Goal: Check status: Check status

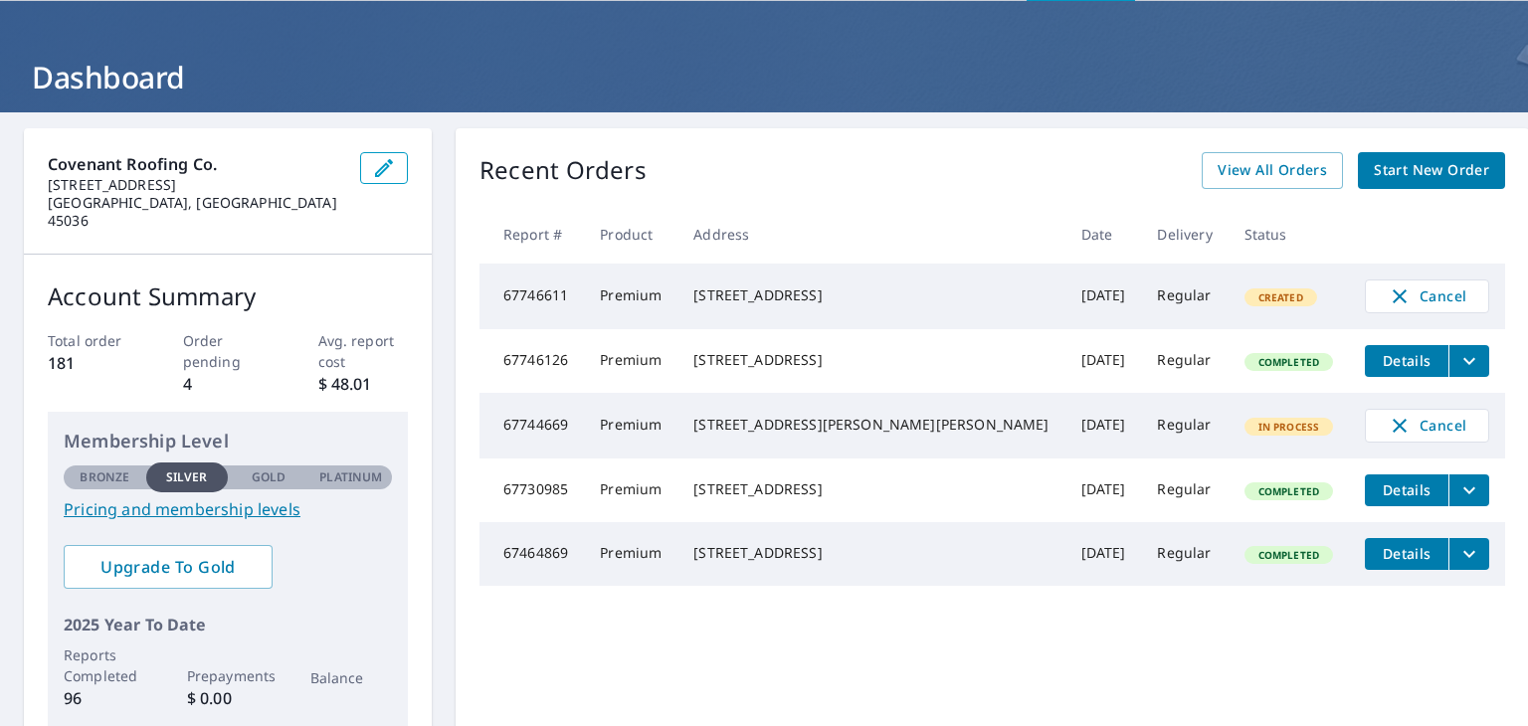
scroll to position [100, 0]
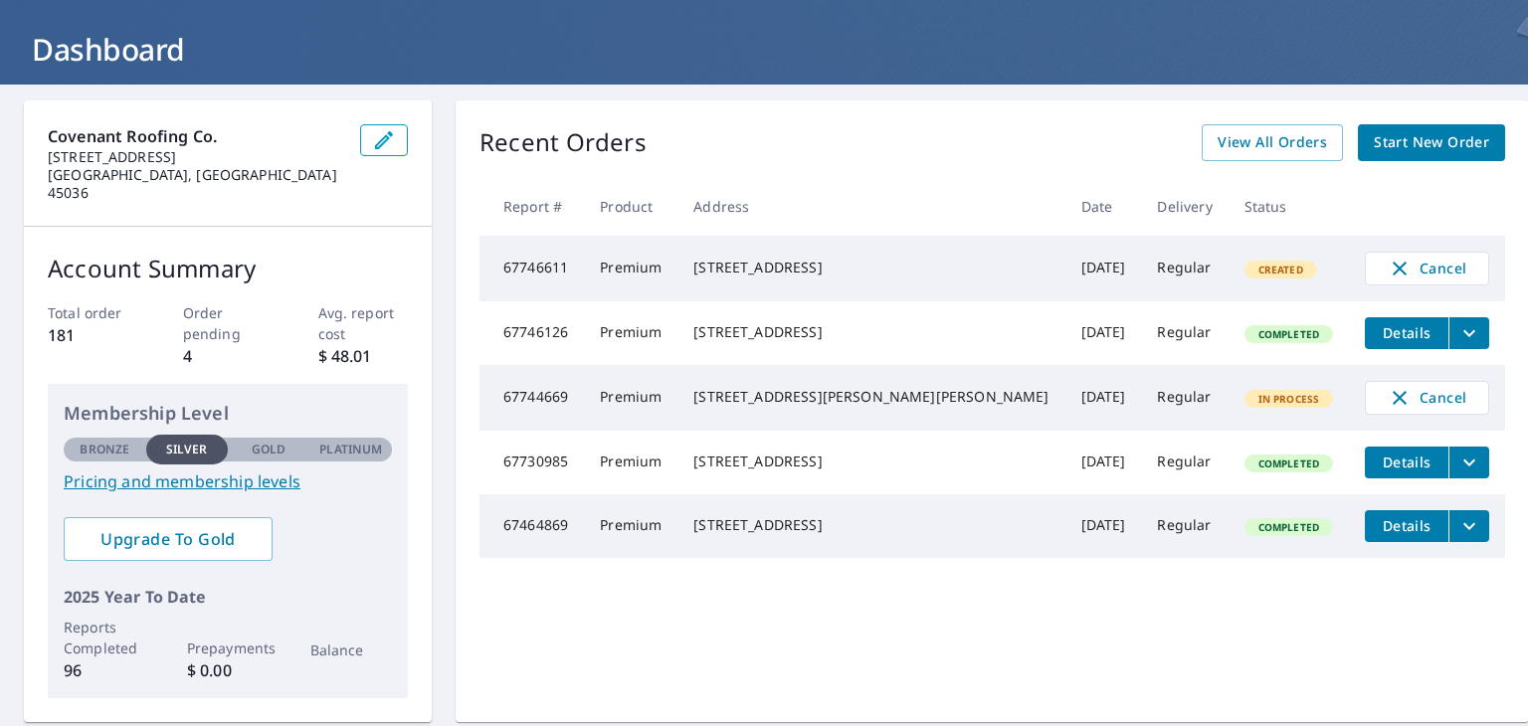
click at [1449, 339] on button "filesDropdownBtn-67746126" at bounding box center [1469, 333] width 41 height 32
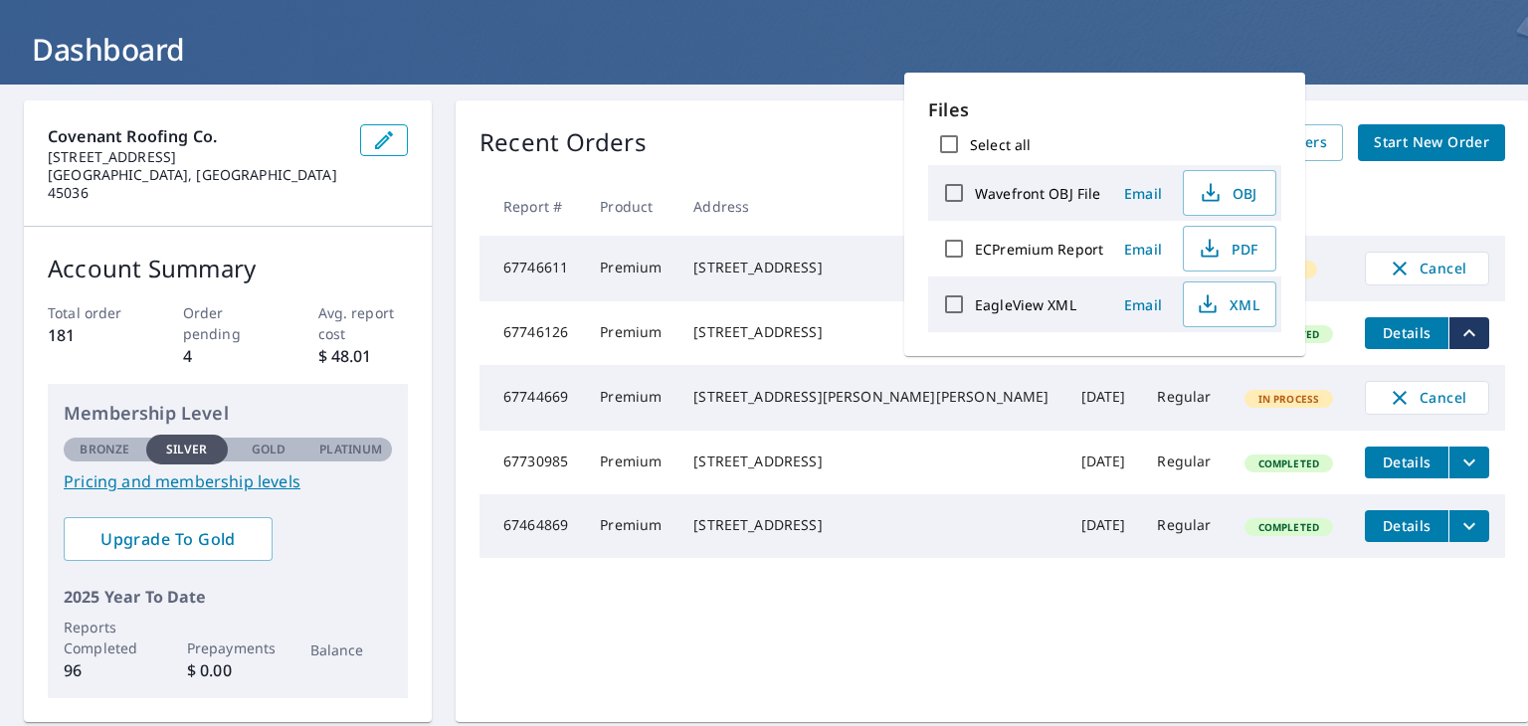
click at [1141, 431] on td "Regular" at bounding box center [1184, 398] width 87 height 66
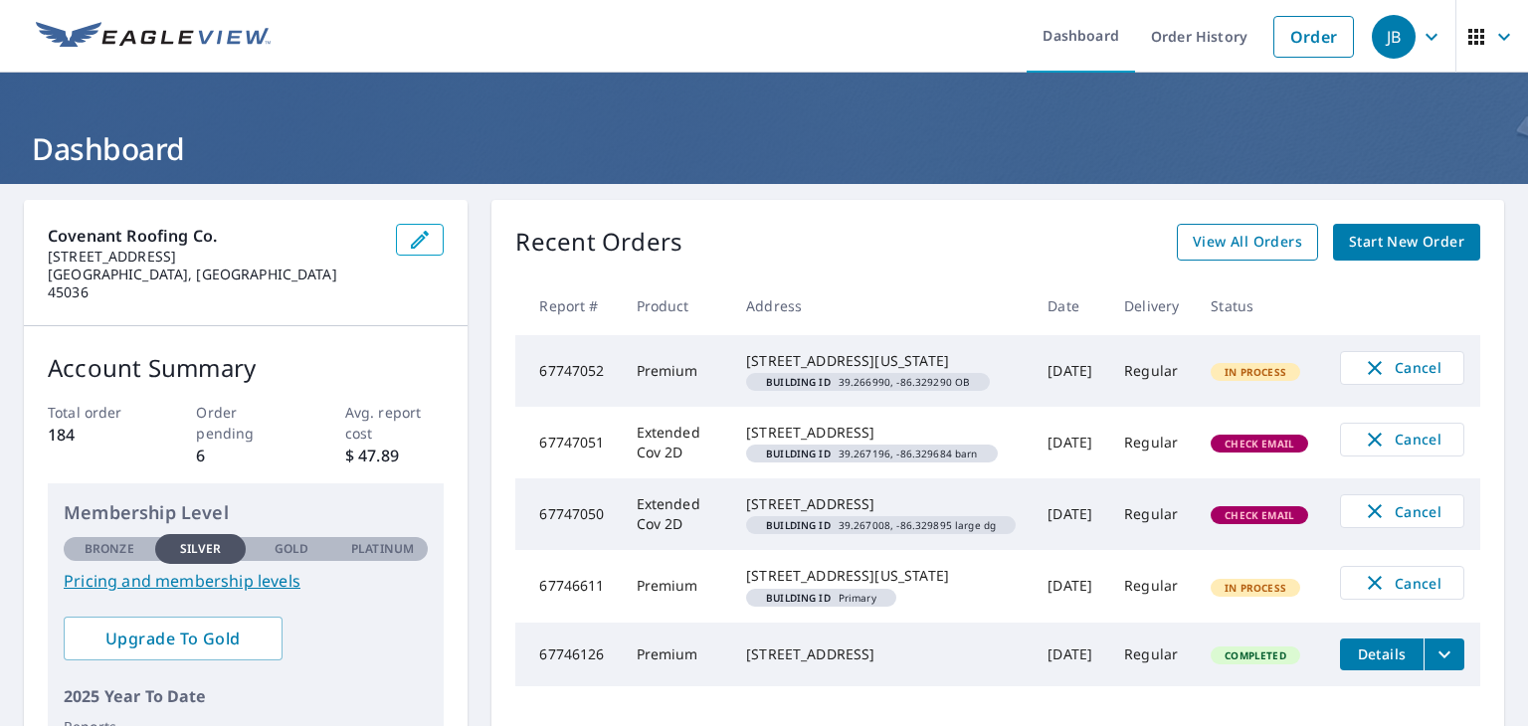
click at [1264, 245] on span "View All Orders" at bounding box center [1247, 242] width 109 height 25
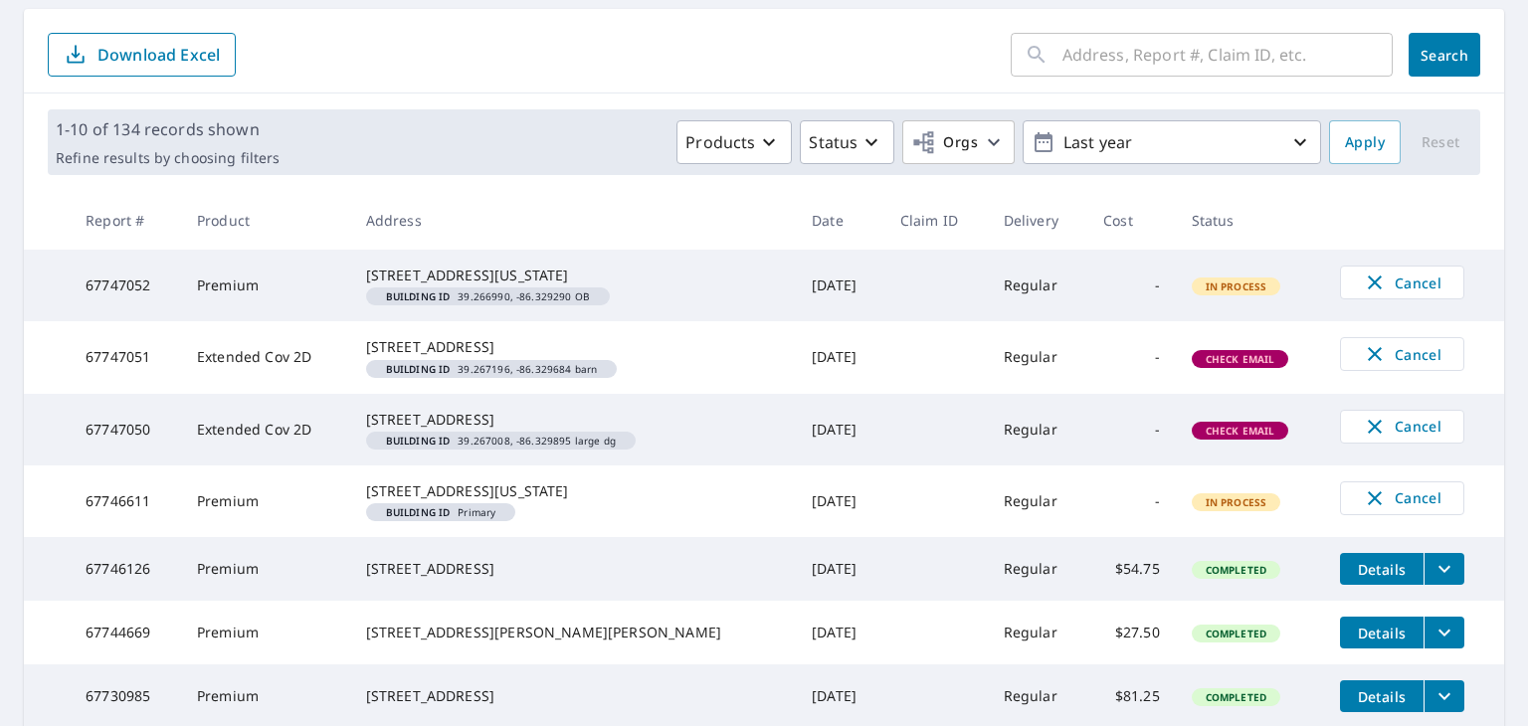
scroll to position [199, 0]
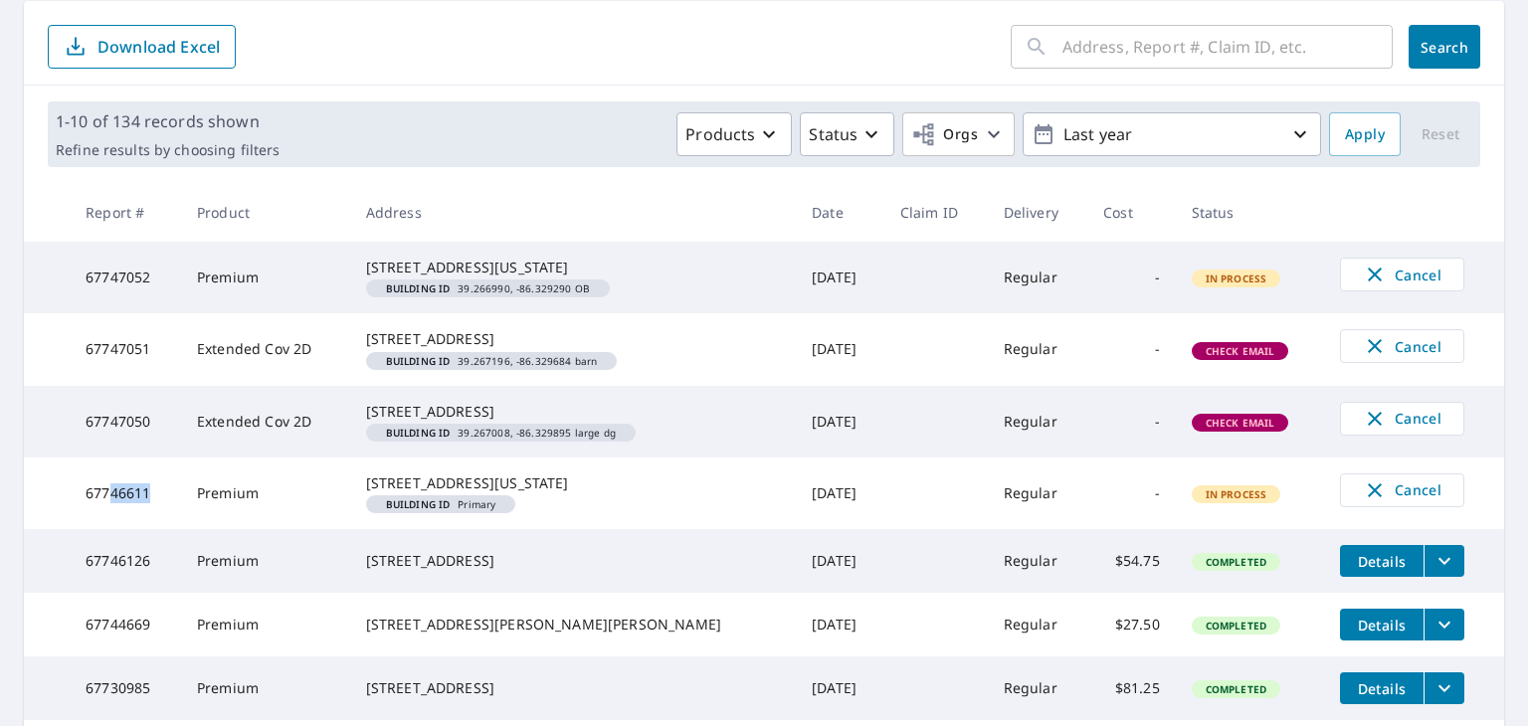
drag, startPoint x: 111, startPoint y: 559, endPoint x: 165, endPoint y: 564, distance: 54.0
click at [165, 529] on td "67746611" at bounding box center [125, 494] width 111 height 72
click at [175, 529] on td "67746611" at bounding box center [125, 494] width 111 height 72
click at [216, 529] on td "Premium" at bounding box center [265, 494] width 169 height 72
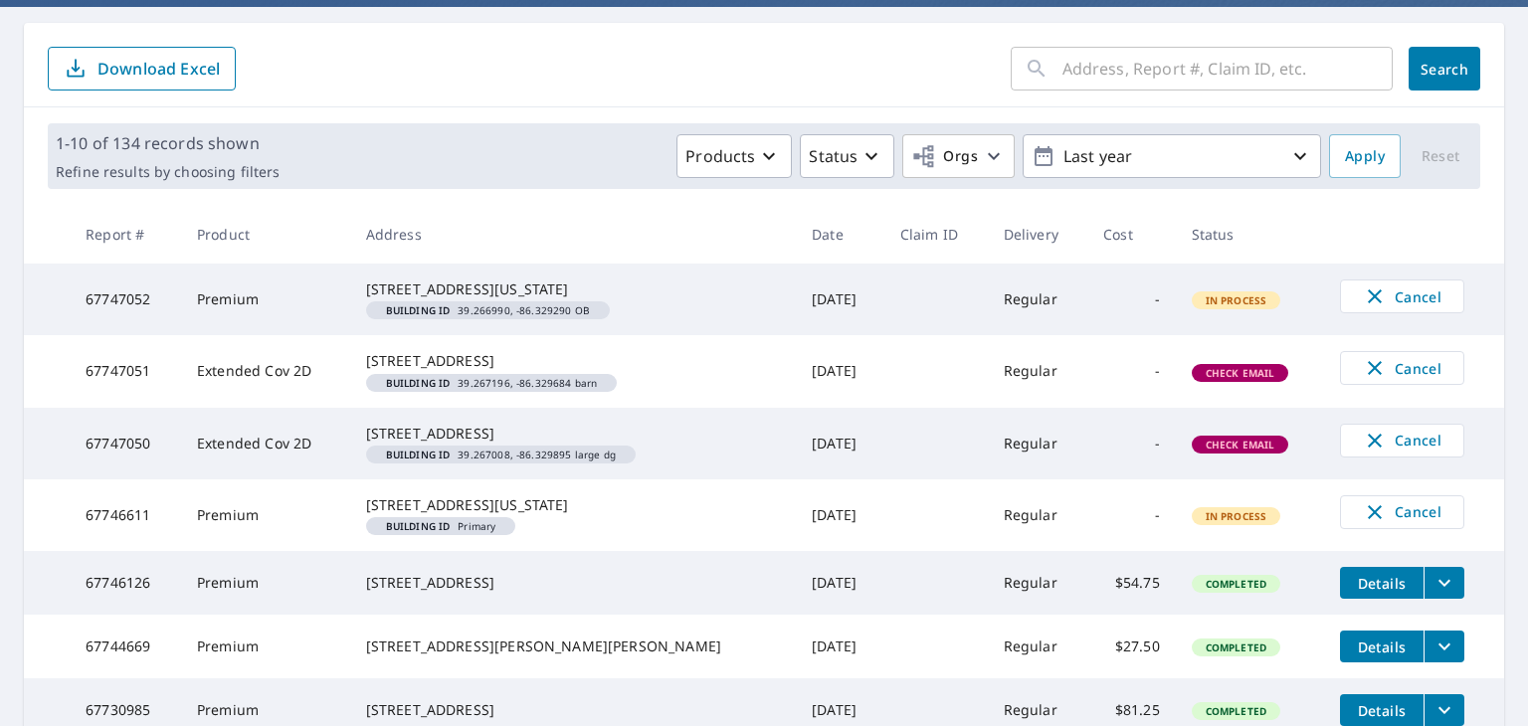
scroll to position [299, 0]
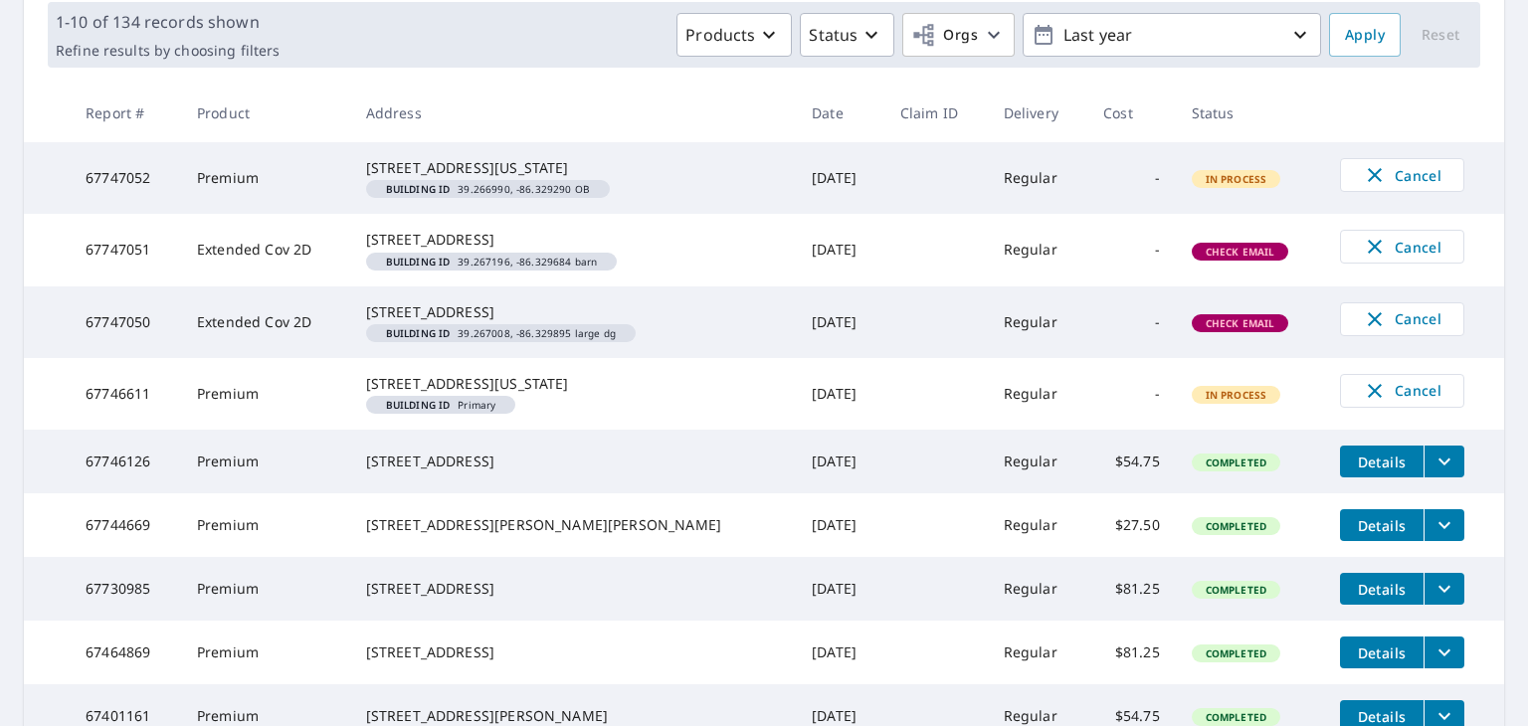
click at [1434, 537] on icon "filesDropdownBtn-67744669" at bounding box center [1445, 525] width 24 height 24
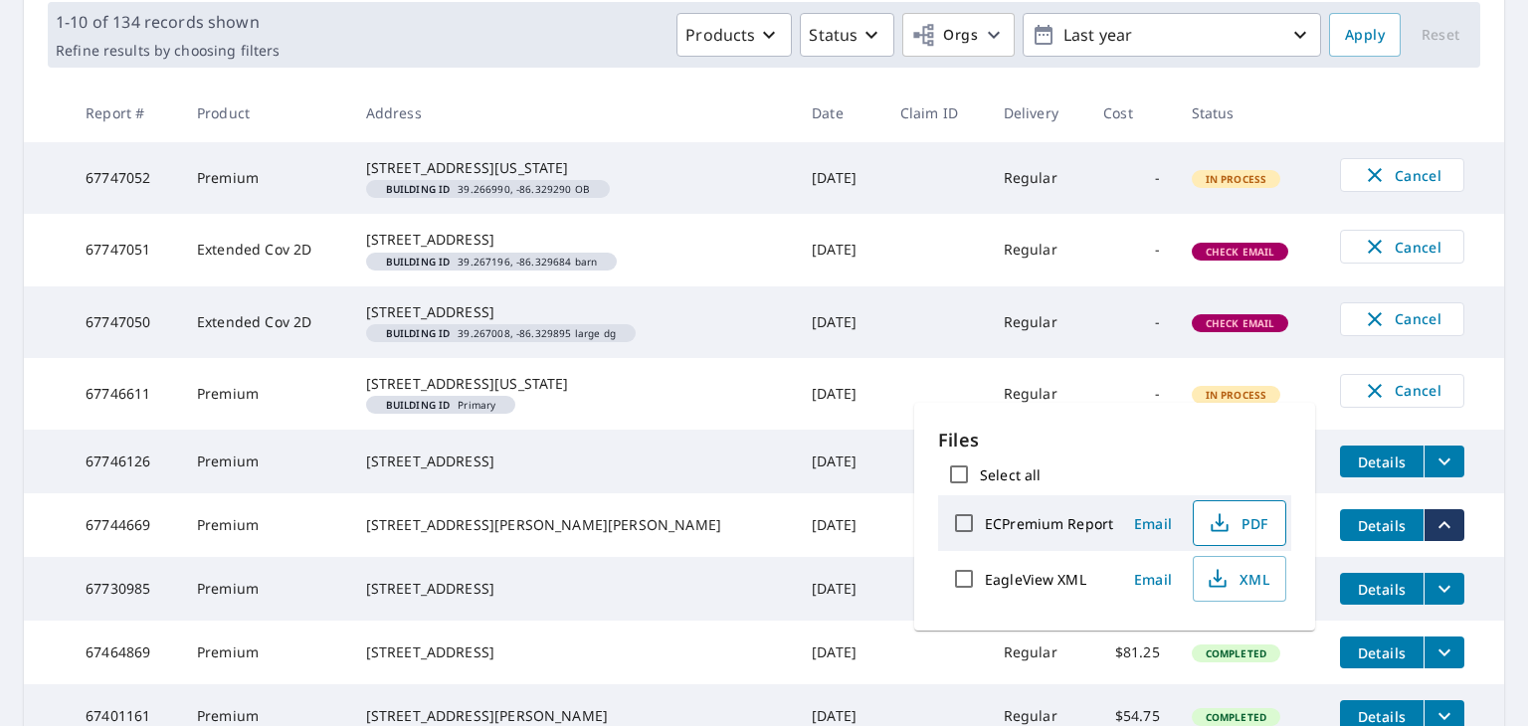
click at [1218, 524] on icon "button" at bounding box center [1219, 519] width 9 height 13
